Goal: Find specific page/section: Find specific page/section

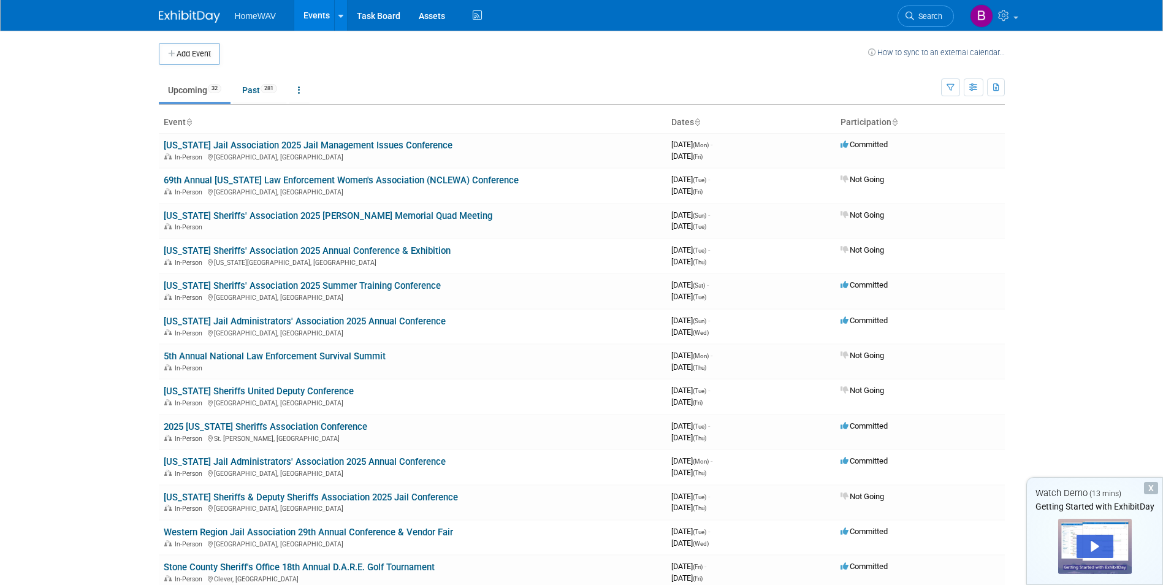
click at [700, 126] on icon at bounding box center [697, 123] width 6 height 8
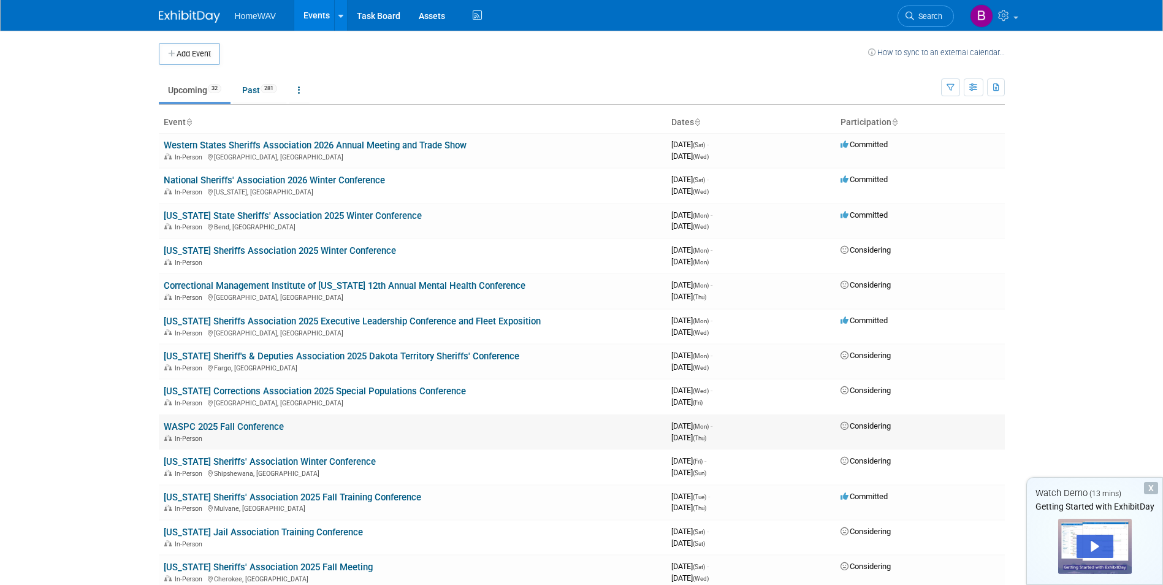
click at [247, 430] on link "WASPC 2025 Fall Conference" at bounding box center [224, 426] width 120 height 11
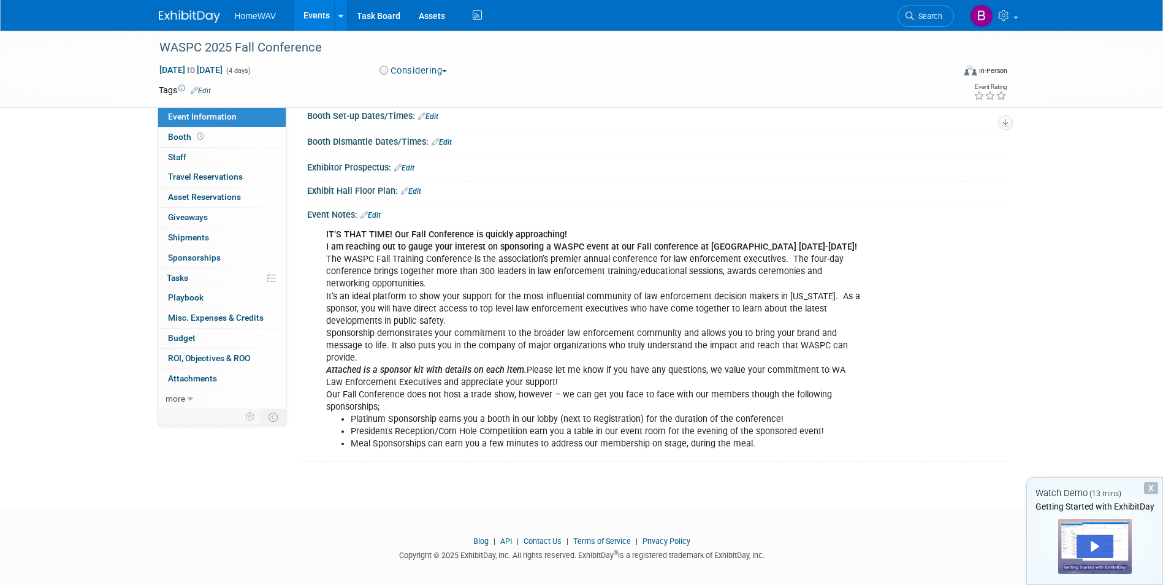
scroll to position [169, 0]
